Goal: Information Seeking & Learning: Learn about a topic

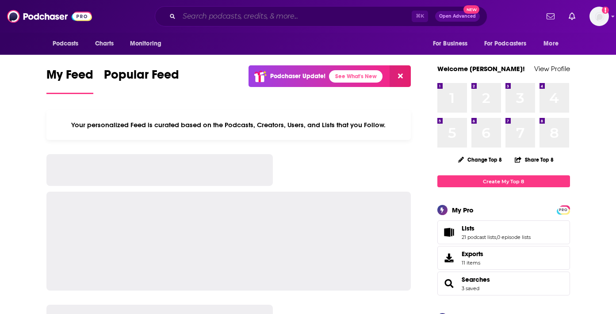
click at [222, 17] on input "Search podcasts, credits, & more..." at bounding box center [295, 16] width 233 height 14
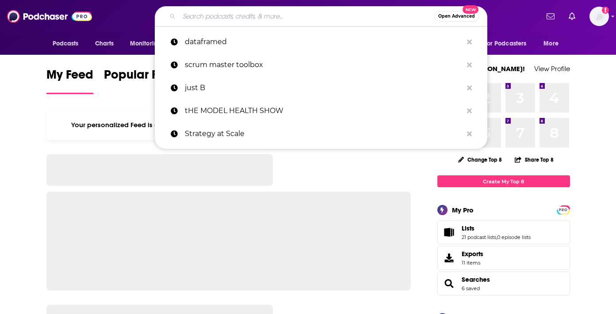
type input "o"
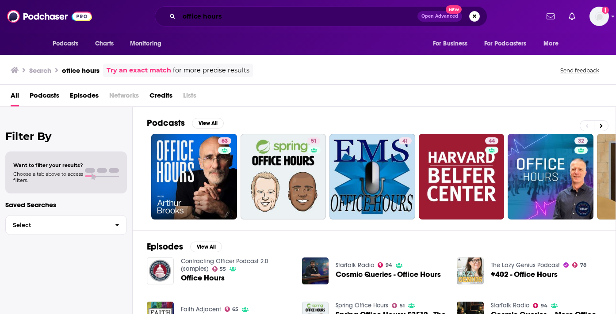
click at [257, 19] on input "office hours" at bounding box center [298, 16] width 238 height 14
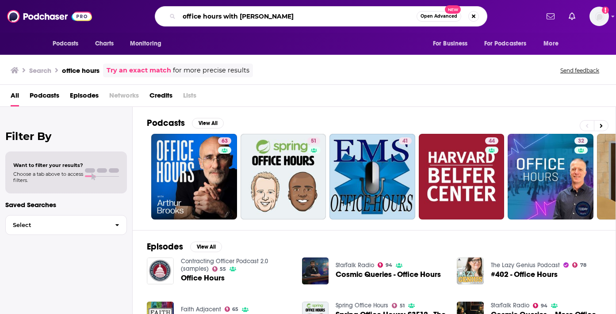
type input "office hours with david meltzer"
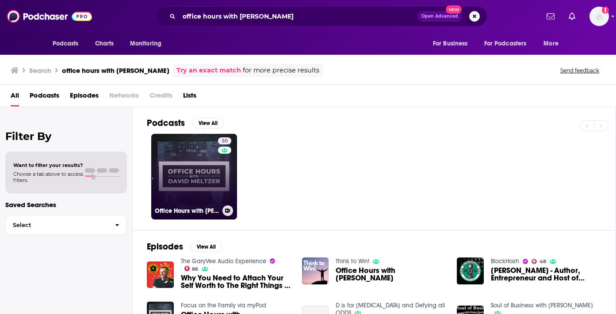
click at [195, 179] on link "30 Office Hours with David Meltzer" at bounding box center [194, 177] width 86 height 86
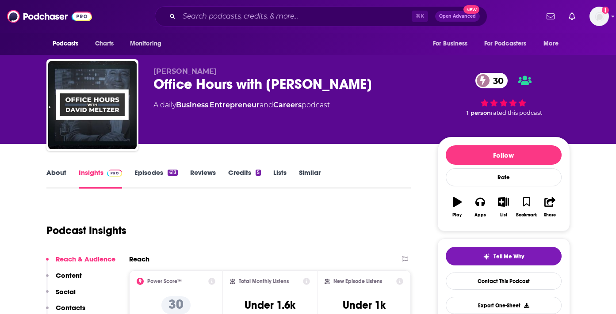
click at [55, 170] on link "About" at bounding box center [56, 179] width 20 height 20
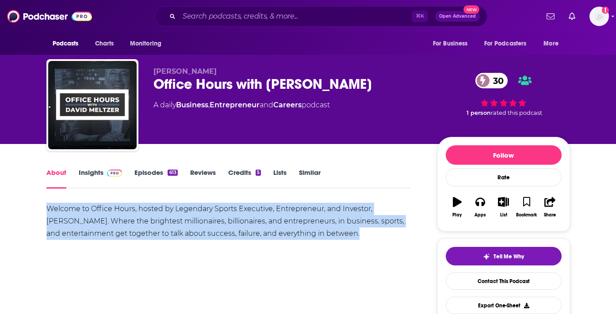
drag, startPoint x: 44, startPoint y: 208, endPoint x: 341, endPoint y: 257, distance: 300.7
